Goal: Task Accomplishment & Management: Use online tool/utility

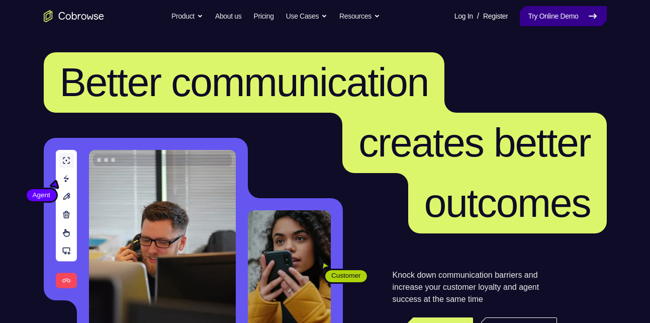
click at [564, 21] on link "Try Online Demo" at bounding box center [563, 16] width 87 height 20
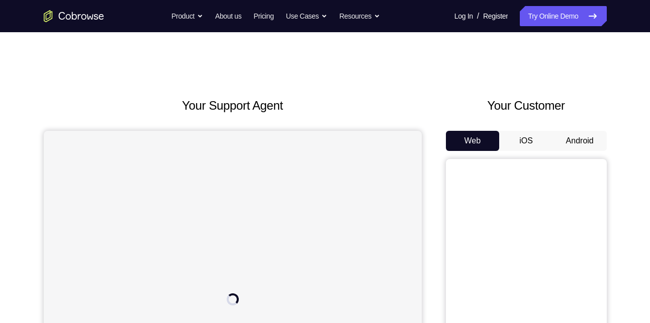
click at [572, 143] on button "Android" at bounding box center [580, 141] width 54 height 20
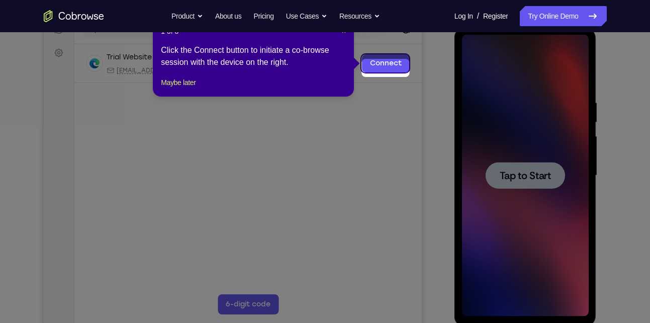
scroll to position [126, 0]
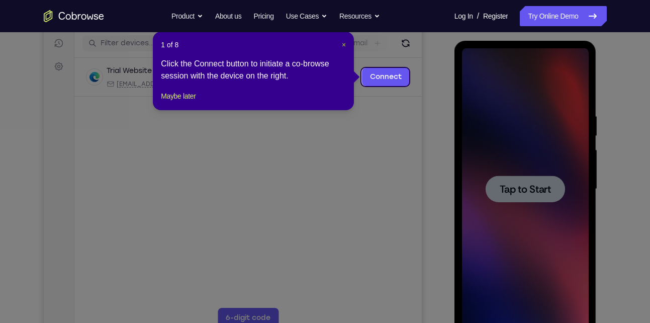
click at [343, 44] on span "×" at bounding box center [344, 45] width 4 height 8
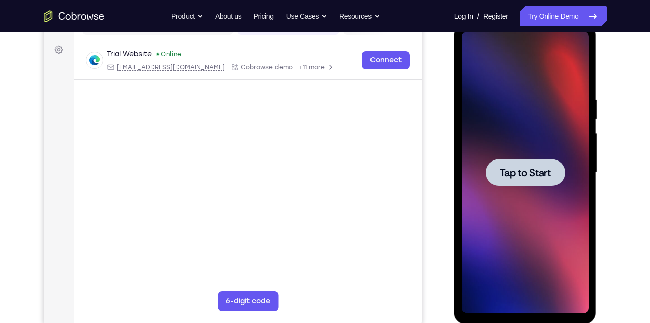
scroll to position [149, 0]
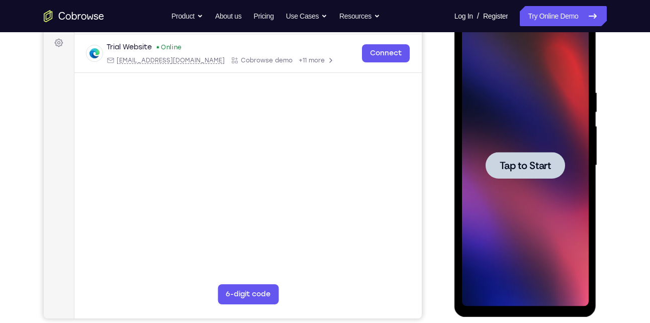
click at [516, 163] on span "Tap to Start" at bounding box center [525, 165] width 51 height 10
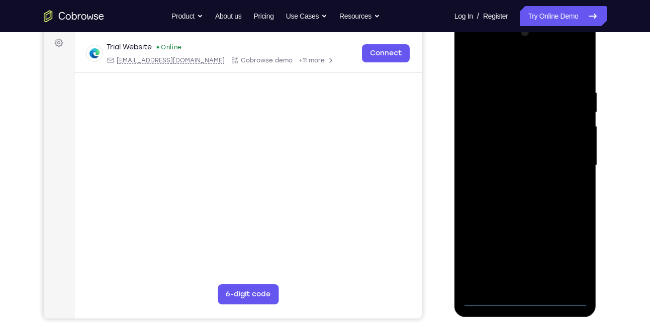
click at [524, 299] on div at bounding box center [525, 166] width 127 height 282
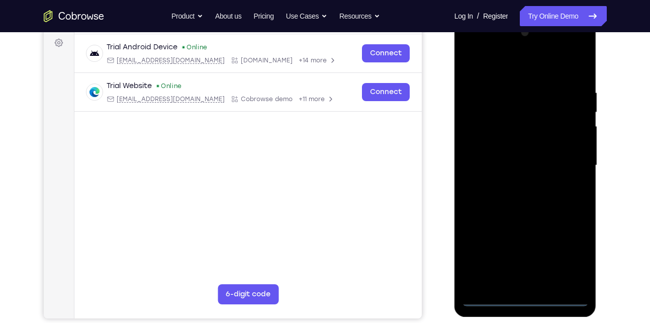
click at [570, 251] on div at bounding box center [525, 166] width 127 height 282
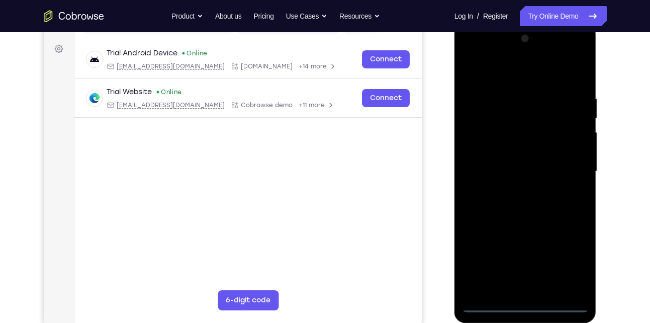
scroll to position [143, 0]
click at [468, 52] on div at bounding box center [525, 172] width 127 height 282
click at [562, 163] on div at bounding box center [525, 172] width 127 height 282
click at [511, 194] on div at bounding box center [525, 172] width 127 height 282
click at [511, 225] on div at bounding box center [525, 172] width 127 height 282
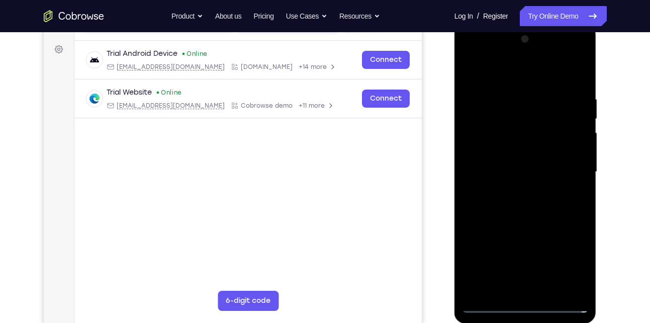
click at [505, 123] on div at bounding box center [525, 172] width 127 height 282
click at [491, 127] on div at bounding box center [525, 172] width 127 height 282
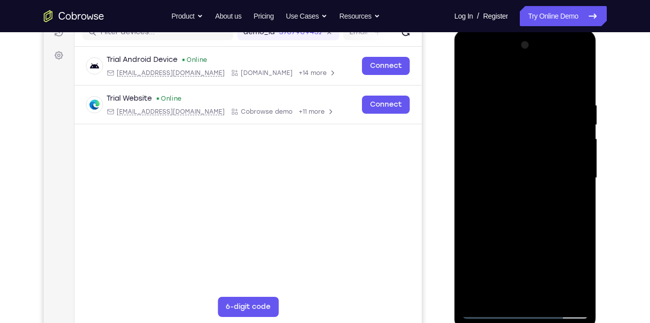
scroll to position [136, 0]
click at [528, 224] on div at bounding box center [525, 179] width 127 height 282
drag, startPoint x: 528, startPoint y: 224, endPoint x: 531, endPoint y: 249, distance: 24.9
click at [531, 249] on div at bounding box center [525, 179] width 127 height 282
click at [515, 110] on div at bounding box center [525, 179] width 127 height 282
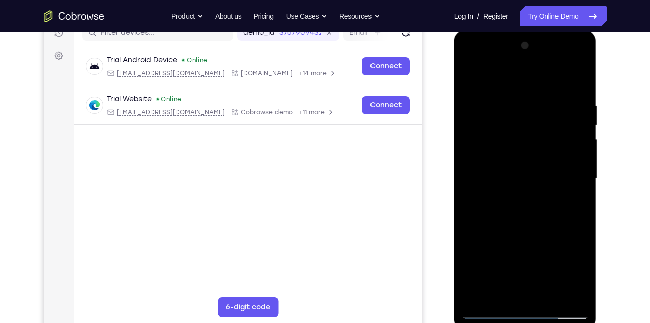
click at [576, 184] on div at bounding box center [525, 179] width 127 height 282
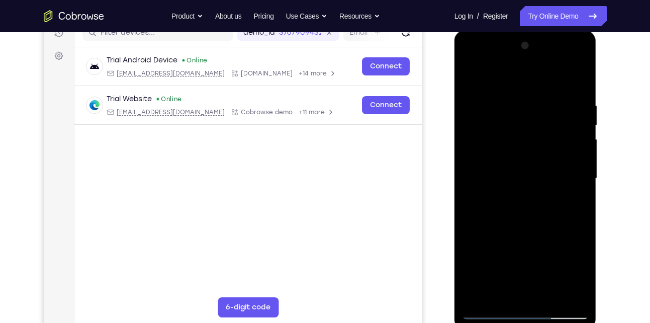
click at [576, 184] on div at bounding box center [525, 179] width 127 height 282
click at [563, 293] on div at bounding box center [525, 179] width 127 height 282
click at [576, 88] on div at bounding box center [525, 179] width 127 height 282
click at [546, 294] on div at bounding box center [525, 179] width 127 height 282
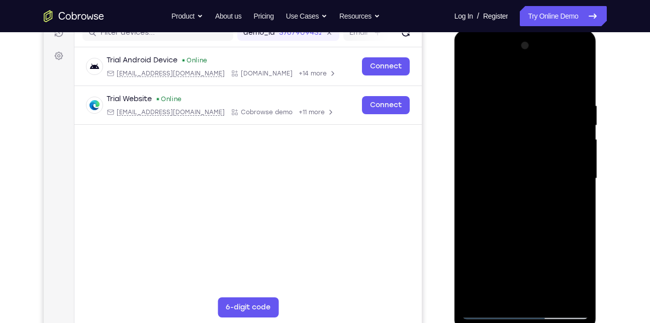
click at [519, 227] on div at bounding box center [525, 179] width 127 height 282
click at [541, 164] on div at bounding box center [525, 179] width 127 height 282
click at [513, 291] on div at bounding box center [525, 179] width 127 height 282
click at [574, 202] on div at bounding box center [525, 179] width 127 height 282
click at [468, 78] on div at bounding box center [525, 179] width 127 height 282
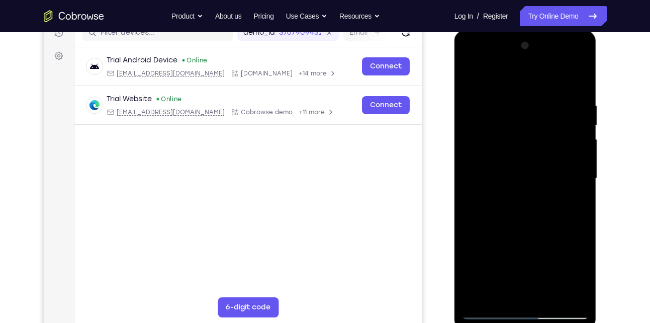
click at [510, 189] on div at bounding box center [525, 179] width 127 height 282
click at [469, 78] on div at bounding box center [525, 179] width 127 height 282
click at [480, 110] on div at bounding box center [525, 179] width 127 height 282
click at [524, 117] on div at bounding box center [525, 179] width 127 height 282
click at [502, 293] on div at bounding box center [525, 179] width 127 height 282
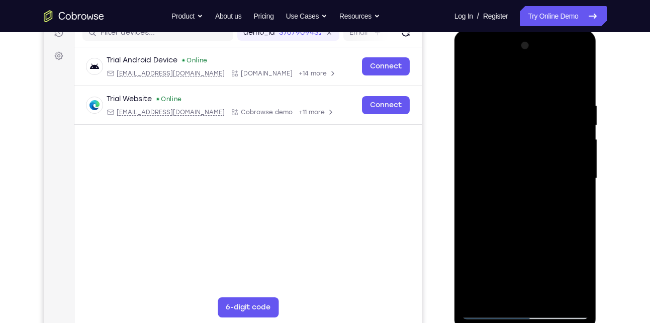
click at [535, 215] on div at bounding box center [525, 179] width 127 height 282
click at [545, 215] on div at bounding box center [525, 179] width 127 height 282
drag, startPoint x: 534, startPoint y: 254, endPoint x: 540, endPoint y: 175, distance: 80.2
click at [540, 175] on div at bounding box center [525, 179] width 127 height 282
drag, startPoint x: 515, startPoint y: 258, endPoint x: 604, endPoint y: 32, distance: 243.5
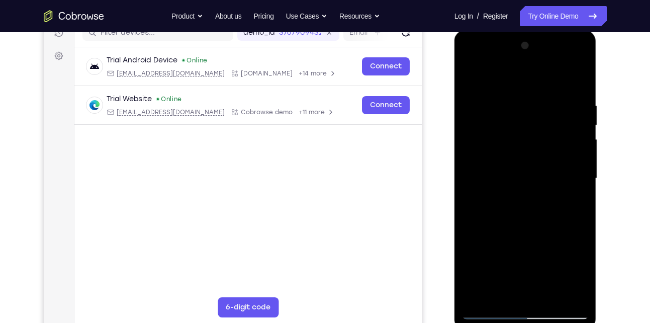
click at [598, 32] on html "Online web based iOS Simulators and Android Emulators. Run iPhone, iPad, Mobile…" at bounding box center [526, 181] width 143 height 302
drag, startPoint x: 516, startPoint y: 273, endPoint x: 659, endPoint y: 13, distance: 296.7
click at [598, 30] on html "Online web based iOS Simulators and Android Emulators. Run iPhone, iPad, Mobile…" at bounding box center [526, 181] width 143 height 302
drag, startPoint x: 528, startPoint y: 250, endPoint x: 513, endPoint y: 318, distance: 69.6
click at [513, 318] on div at bounding box center [525, 179] width 127 height 282
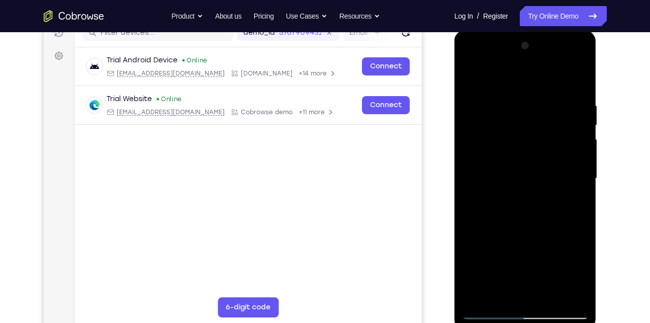
drag, startPoint x: 545, startPoint y: 251, endPoint x: 529, endPoint y: 322, distance: 73.3
click at [529, 322] on div at bounding box center [526, 180] width 142 height 300
drag, startPoint x: 533, startPoint y: 252, endPoint x: 519, endPoint y: 342, distance: 91.2
click at [519, 322] on html "Online web based iOS Simulators and Android Emulators. Run iPhone, iPad, Mobile…" at bounding box center [526, 181] width 143 height 302
drag, startPoint x: 532, startPoint y: 237, endPoint x: 523, endPoint y: 311, distance: 74.5
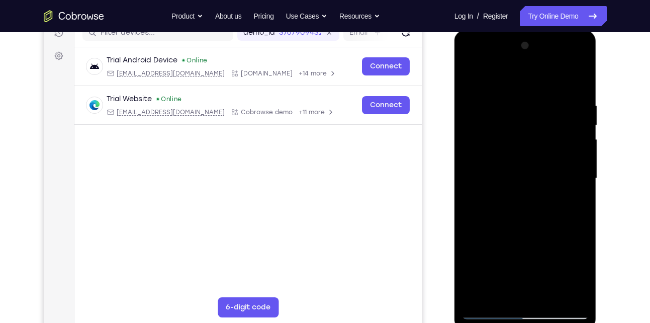
click at [523, 311] on div at bounding box center [525, 179] width 127 height 282
drag, startPoint x: 539, startPoint y: 246, endPoint x: 529, endPoint y: 349, distance: 102.6
click at [529, 322] on html "Online web based iOS Simulators and Android Emulators. Run iPhone, iPad, Mobile…" at bounding box center [526, 181] width 143 height 302
drag, startPoint x: 539, startPoint y: 232, endPoint x: 528, endPoint y: 313, distance: 81.8
click at [528, 313] on div at bounding box center [525, 179] width 127 height 282
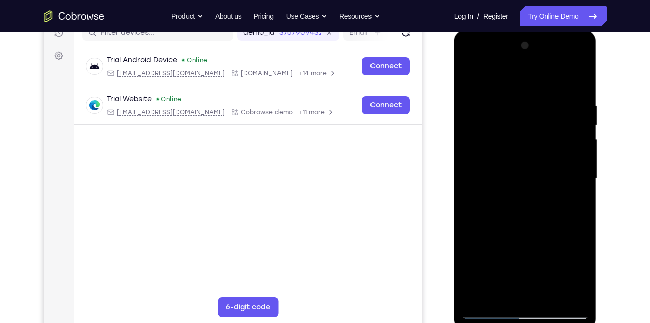
drag, startPoint x: 538, startPoint y: 268, endPoint x: 541, endPoint y: 226, distance: 41.8
click at [541, 226] on div at bounding box center [525, 179] width 127 height 282
click at [565, 250] on div at bounding box center [525, 179] width 127 height 282
click at [579, 81] on div at bounding box center [525, 179] width 127 height 282
click at [517, 162] on div at bounding box center [525, 179] width 127 height 282
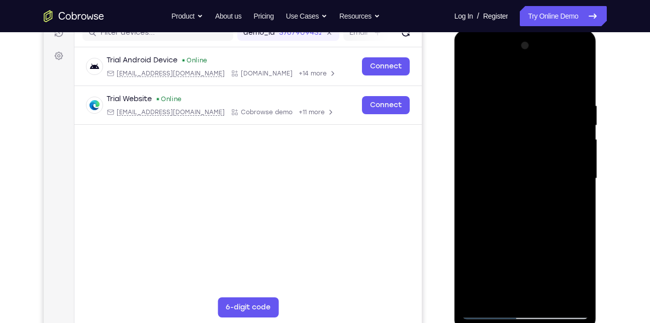
click at [503, 295] on div at bounding box center [525, 179] width 127 height 282
click at [490, 292] on div at bounding box center [525, 179] width 127 height 282
click at [490, 289] on div at bounding box center [525, 179] width 127 height 282
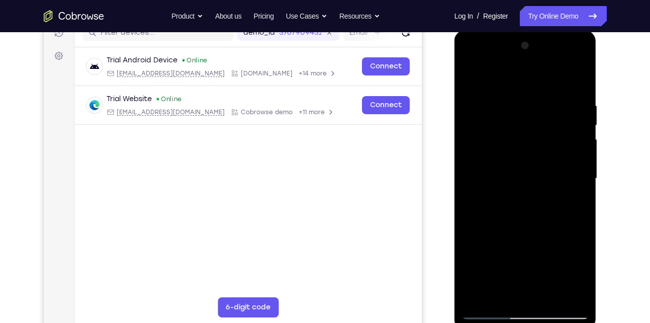
click at [473, 80] on div at bounding box center [525, 179] width 127 height 282
click at [501, 159] on div at bounding box center [525, 179] width 127 height 282
click at [575, 204] on div at bounding box center [525, 179] width 127 height 282
click at [572, 290] on div at bounding box center [525, 179] width 127 height 282
click at [475, 72] on div at bounding box center [525, 179] width 127 height 282
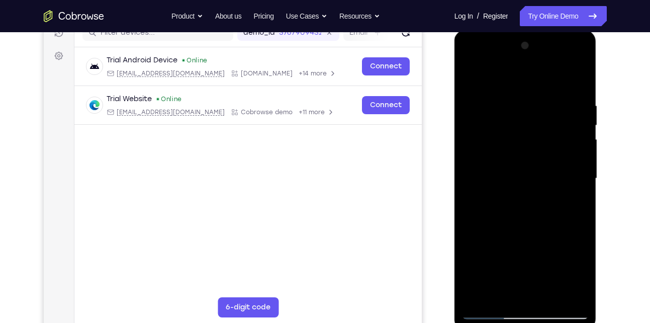
click at [508, 164] on div at bounding box center [525, 179] width 127 height 282
click at [575, 292] on div at bounding box center [525, 179] width 127 height 282
click at [469, 77] on div at bounding box center [525, 179] width 127 height 282
click at [505, 166] on div at bounding box center [525, 179] width 127 height 282
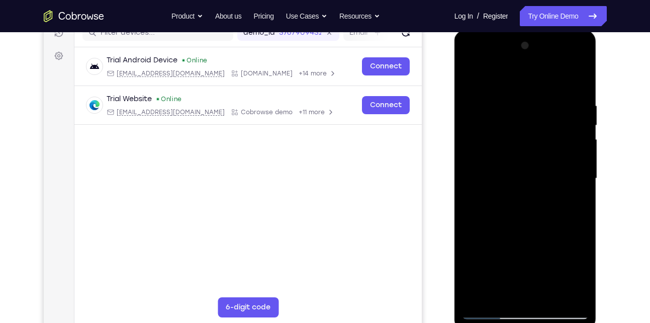
click at [504, 296] on div at bounding box center [525, 179] width 127 height 282
click at [575, 203] on div at bounding box center [525, 179] width 127 height 282
click at [571, 290] on div at bounding box center [525, 179] width 127 height 282
click at [525, 290] on div at bounding box center [525, 179] width 127 height 282
click at [473, 78] on div at bounding box center [525, 179] width 127 height 282
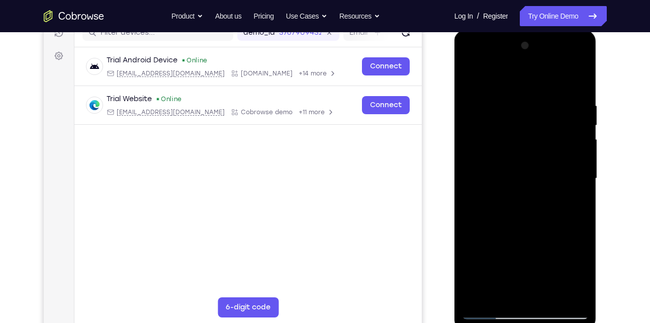
click at [498, 159] on div at bounding box center [525, 179] width 127 height 282
click at [466, 78] on div at bounding box center [525, 179] width 127 height 282
click at [474, 77] on div at bounding box center [525, 179] width 127 height 282
click at [584, 295] on div at bounding box center [525, 179] width 127 height 282
click at [570, 296] on div at bounding box center [525, 179] width 127 height 282
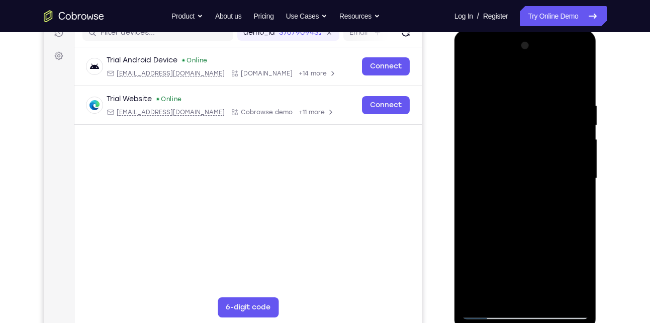
drag, startPoint x: 550, startPoint y: 160, endPoint x: 557, endPoint y: 181, distance: 21.3
click at [557, 181] on div at bounding box center [525, 179] width 127 height 282
click at [493, 187] on div at bounding box center [525, 179] width 127 height 282
click at [582, 48] on div at bounding box center [525, 179] width 127 height 282
click at [495, 185] on div at bounding box center [525, 179] width 127 height 282
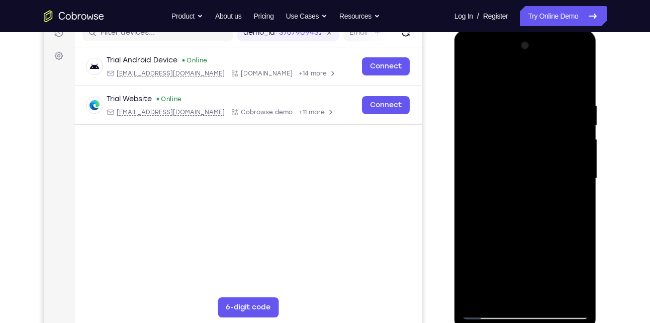
click at [565, 177] on div at bounding box center [525, 179] width 127 height 282
click at [485, 180] on div at bounding box center [525, 179] width 127 height 282
click at [569, 179] on div at bounding box center [525, 179] width 127 height 282
click at [480, 169] on div at bounding box center [525, 179] width 127 height 282
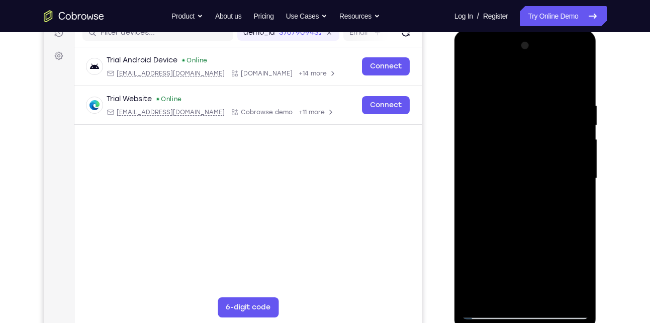
click at [480, 169] on div at bounding box center [525, 179] width 127 height 282
click at [567, 169] on div at bounding box center [525, 179] width 127 height 282
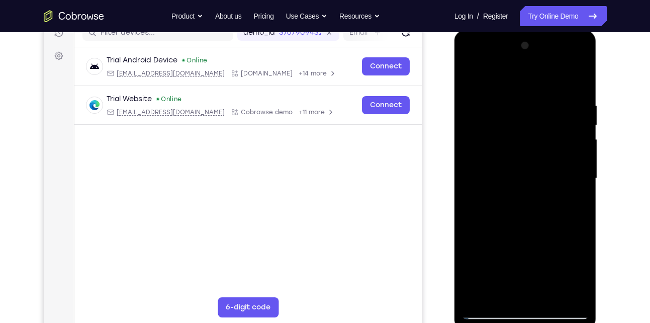
click at [567, 169] on div at bounding box center [525, 179] width 127 height 282
click at [488, 170] on div at bounding box center [525, 179] width 127 height 282
click at [576, 173] on div at bounding box center [525, 179] width 127 height 282
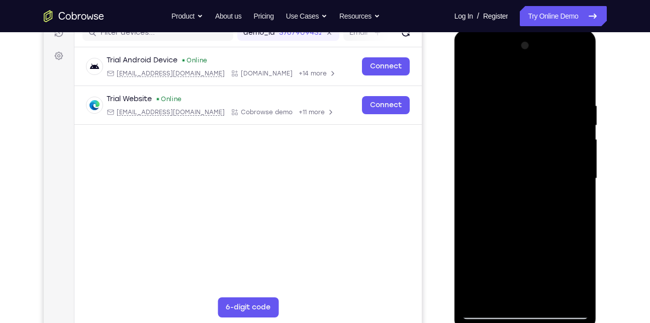
click at [470, 181] on div at bounding box center [525, 179] width 127 height 282
